Goal: Complete application form: Complete application form

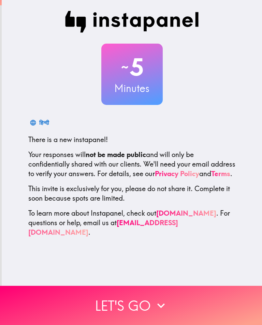
click at [159, 310] on icon "button" at bounding box center [160, 305] width 15 height 15
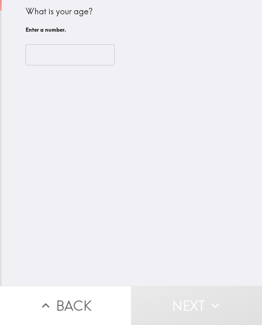
click at [99, 61] on input "number" at bounding box center [70, 54] width 89 height 21
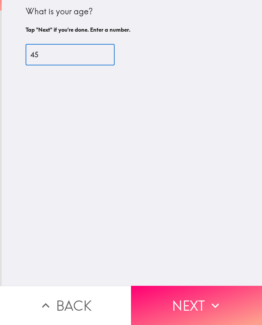
type input "45"
click at [194, 165] on div "What is your age? Tap "Next" if you're done. Enter a number. 45 ​" at bounding box center [132, 143] width 260 height 286
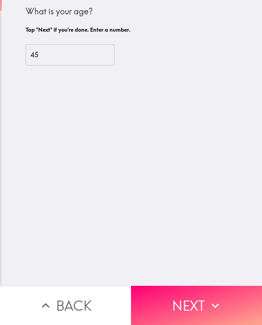
click at [181, 300] on button "Next" at bounding box center [196, 305] width 131 height 39
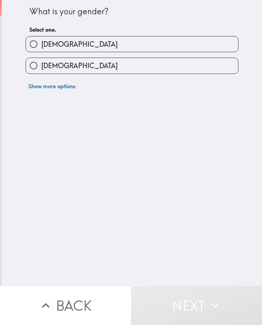
click at [31, 69] on input "[DEMOGRAPHIC_DATA]" at bounding box center [33, 65] width 15 height 15
radio input "true"
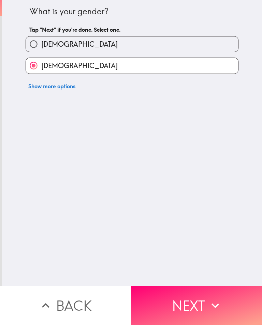
click at [180, 315] on button "Next" at bounding box center [196, 305] width 131 height 39
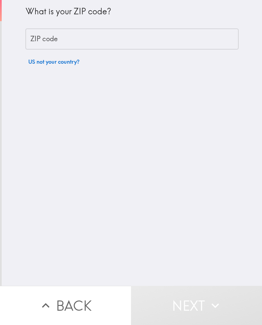
click at [38, 48] on input "ZIP code" at bounding box center [132, 39] width 213 height 21
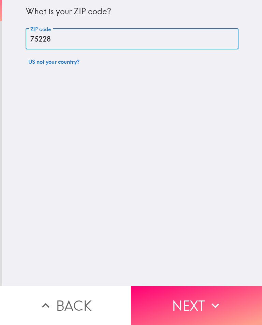
type input "75228"
click at [41, 170] on div "What is your ZIP code? ZIP code 75228 ZIP code US not your country?" at bounding box center [132, 143] width 260 height 286
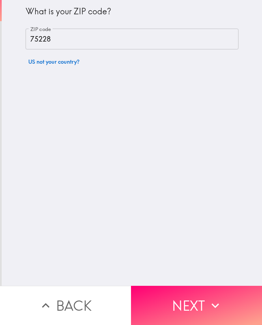
click at [170, 310] on button "Next" at bounding box center [196, 305] width 131 height 39
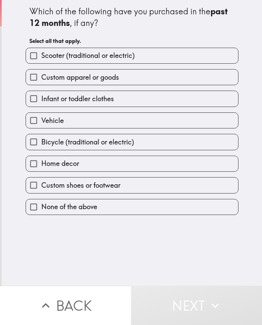
click at [207, 214] on label "None of the above" at bounding box center [132, 206] width 212 height 15
click at [41, 214] on input "None of the above" at bounding box center [33, 206] width 15 height 15
checkbox input "true"
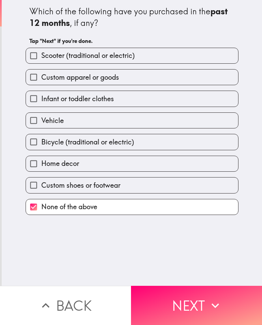
click at [236, 308] on button "Next" at bounding box center [196, 305] width 131 height 39
